Goal: Information Seeking & Learning: Learn about a topic

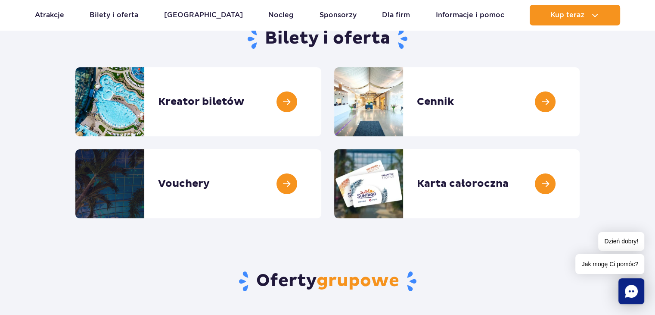
scroll to position [102, 0]
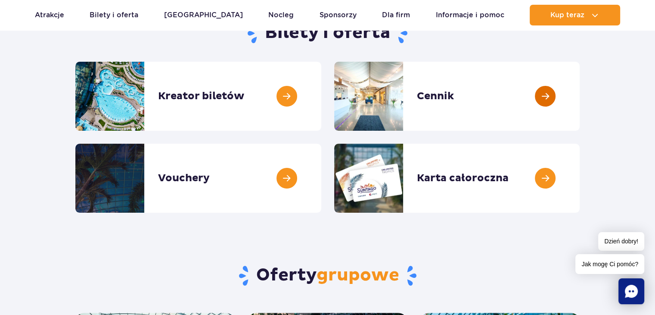
click at [580, 94] on link at bounding box center [580, 96] width 0 height 69
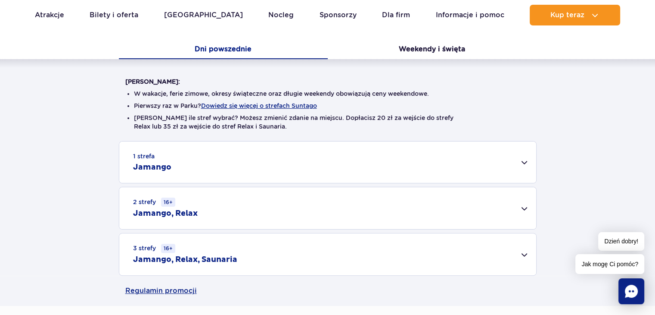
scroll to position [182, 0]
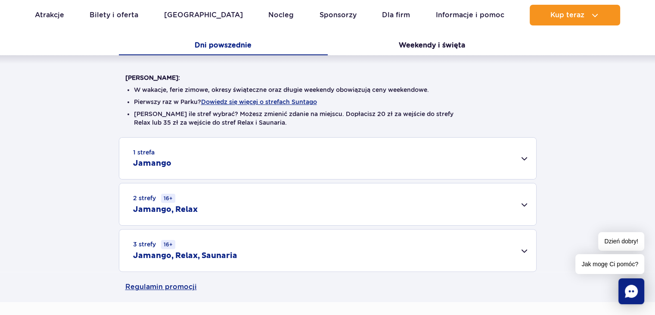
click at [523, 156] on div "1 strefa Jamango" at bounding box center [327, 157] width 417 height 41
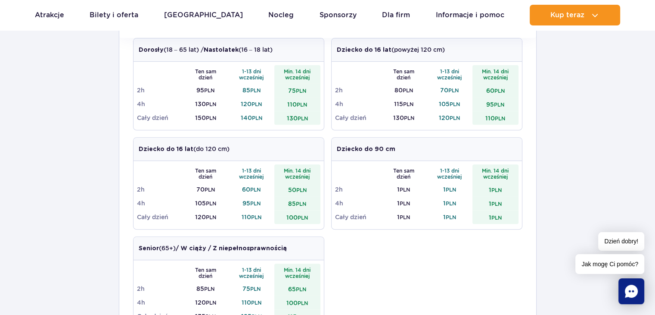
scroll to position [328, 0]
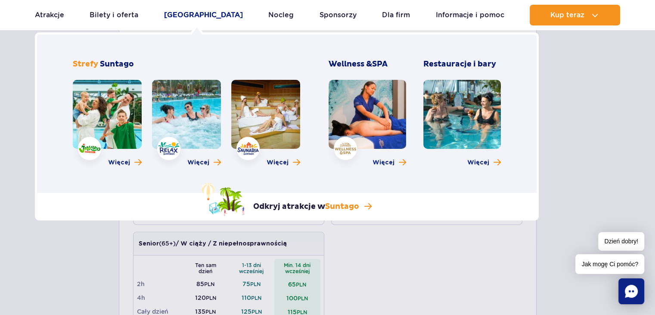
click at [187, 15] on link "[GEOGRAPHIC_DATA]" at bounding box center [203, 15] width 79 height 21
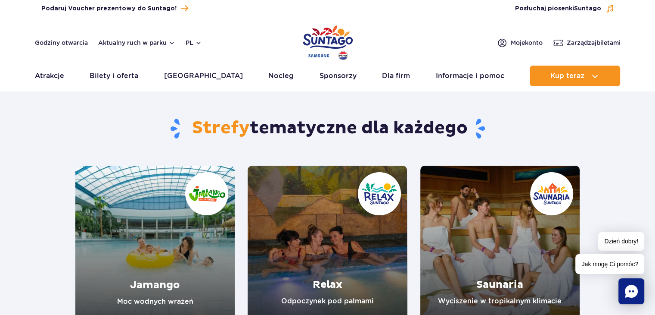
click at [312, 224] on link "Relax" at bounding box center [327, 244] width 159 height 159
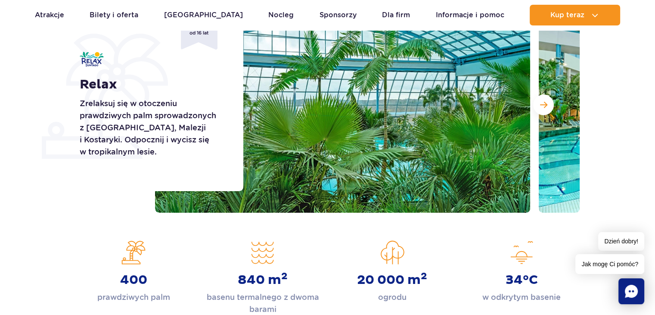
scroll to position [162, 0]
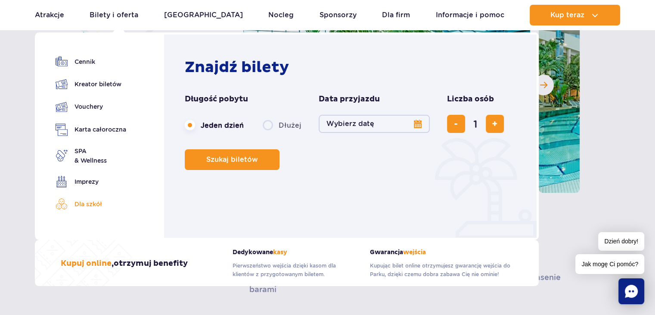
click at [87, 199] on ul "Cennik Kreator biletów Vouchery Karta całoroczna SPA" at bounding box center [91, 138] width 71 height 165
click at [88, 207] on link "Dla szkół" at bounding box center [91, 204] width 71 height 12
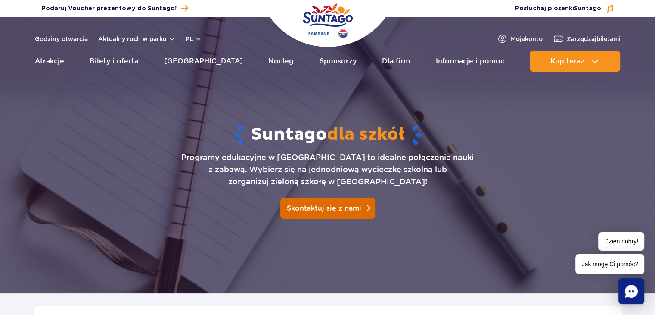
click at [325, 203] on link "Skontaktuj się z nami" at bounding box center [328, 208] width 95 height 21
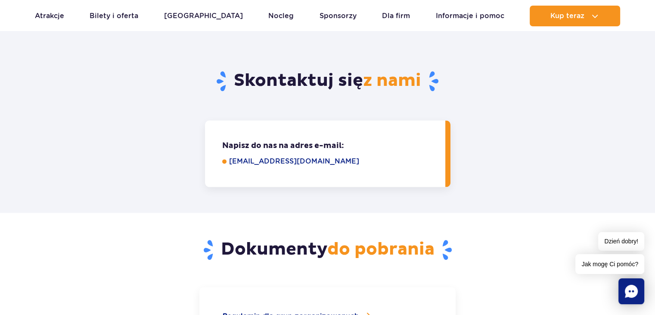
scroll to position [1184, 0]
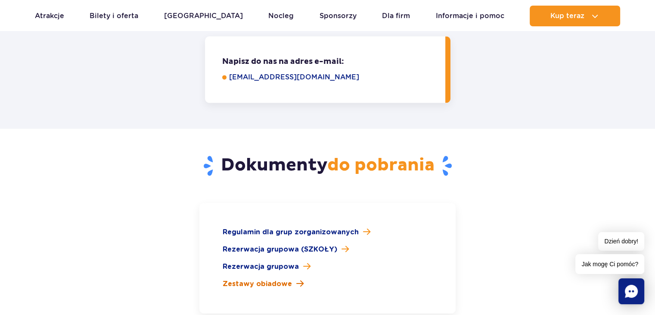
click at [280, 278] on span "Zestawy obiadowe" at bounding box center [257, 283] width 69 height 10
